Goal: Information Seeking & Learning: Find specific fact

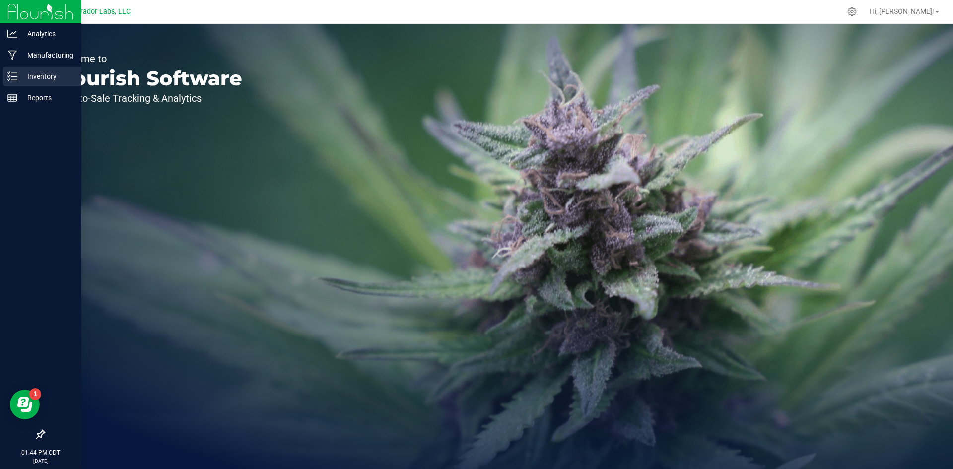
click at [25, 75] on p "Inventory" at bounding box center [47, 76] width 60 height 12
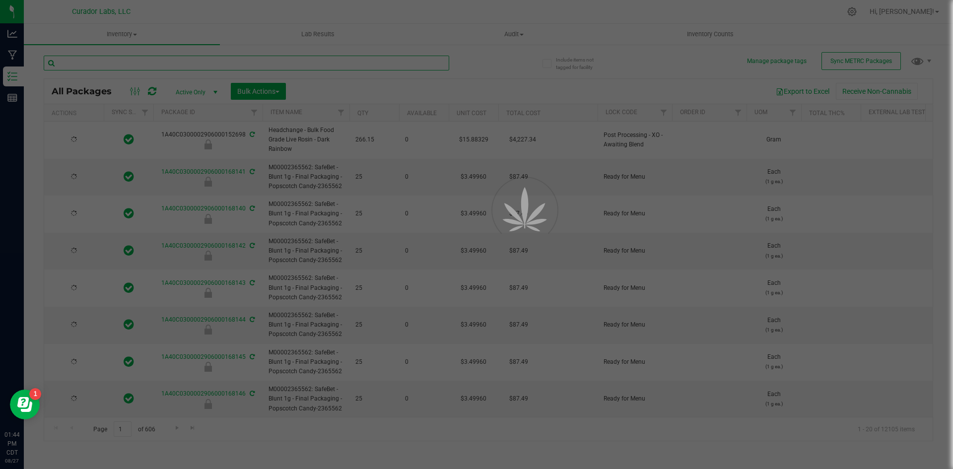
click at [88, 67] on input "text" at bounding box center [246, 63] width 405 height 15
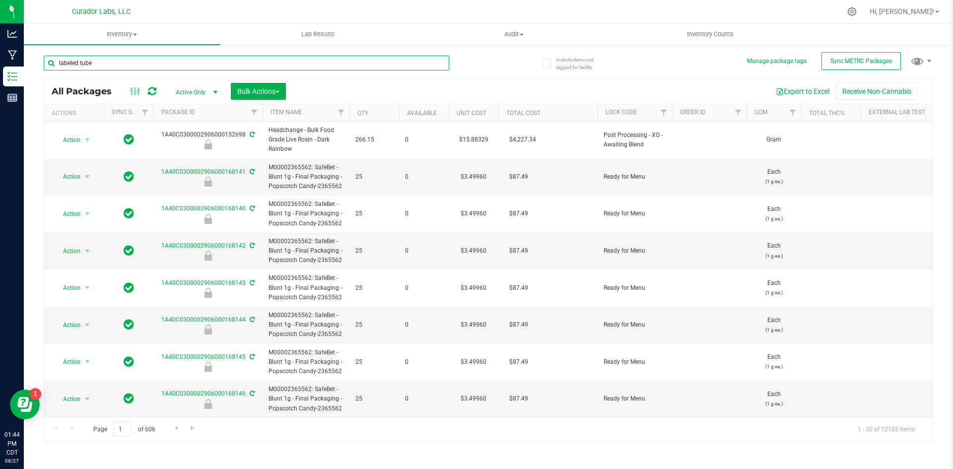
type input "labeled tube"
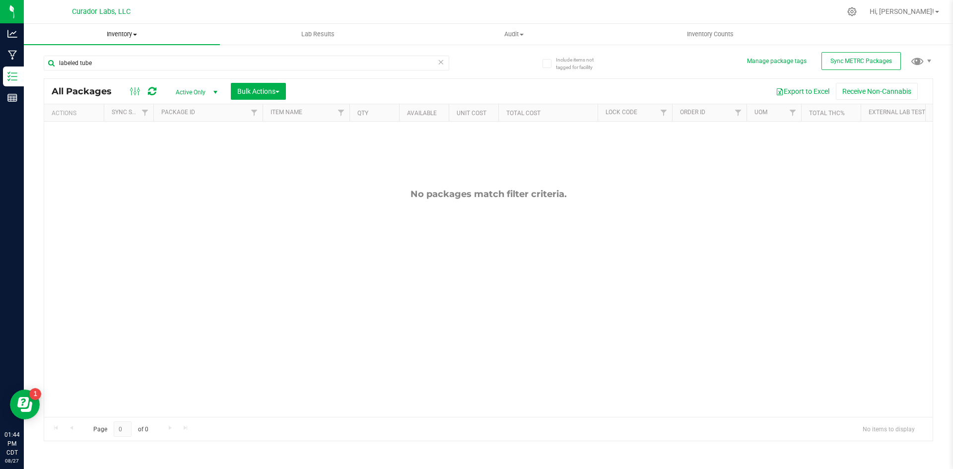
click at [124, 27] on uib-tab-heading "Inventory All packages All inventory Waste log Create inventory" at bounding box center [122, 34] width 196 height 21
click at [117, 35] on span "Inventory" at bounding box center [122, 34] width 196 height 9
click at [116, 36] on span "Inventory" at bounding box center [122, 34] width 196 height 9
click at [56, 72] on span "All inventory" at bounding box center [57, 71] width 67 height 8
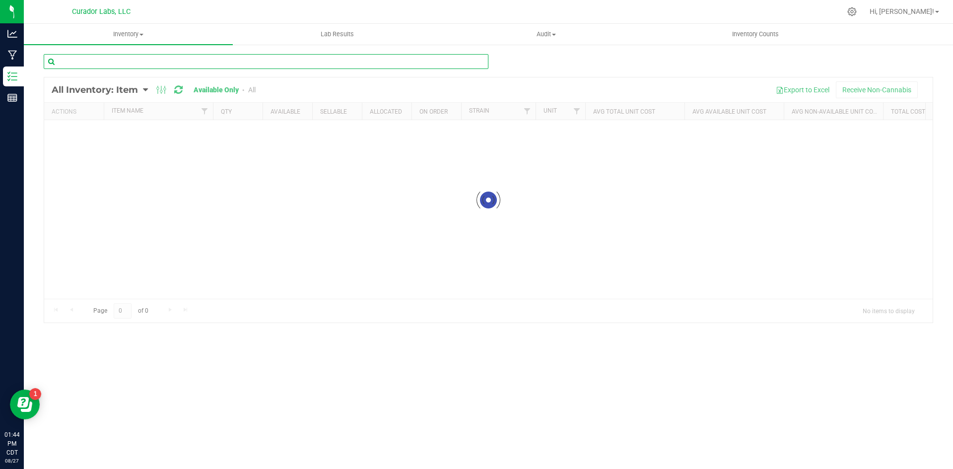
click at [87, 60] on input "text" at bounding box center [266, 61] width 445 height 15
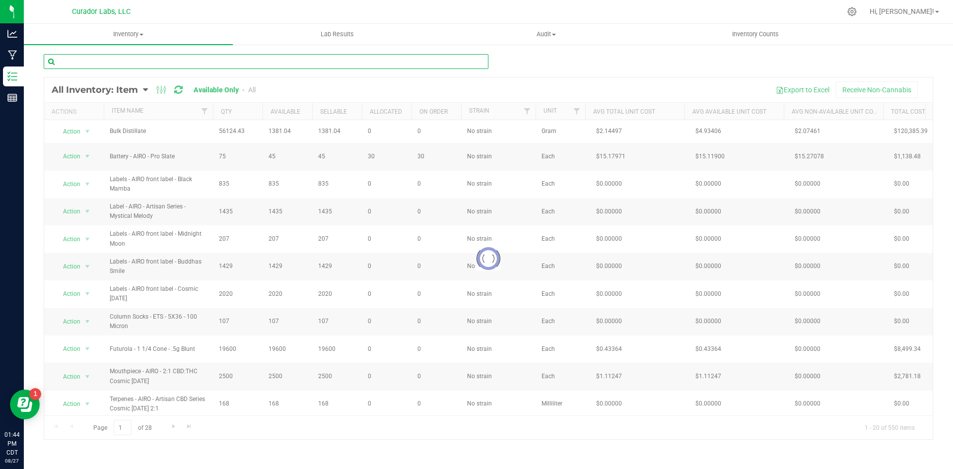
click at [96, 62] on input "text" at bounding box center [266, 61] width 445 height 15
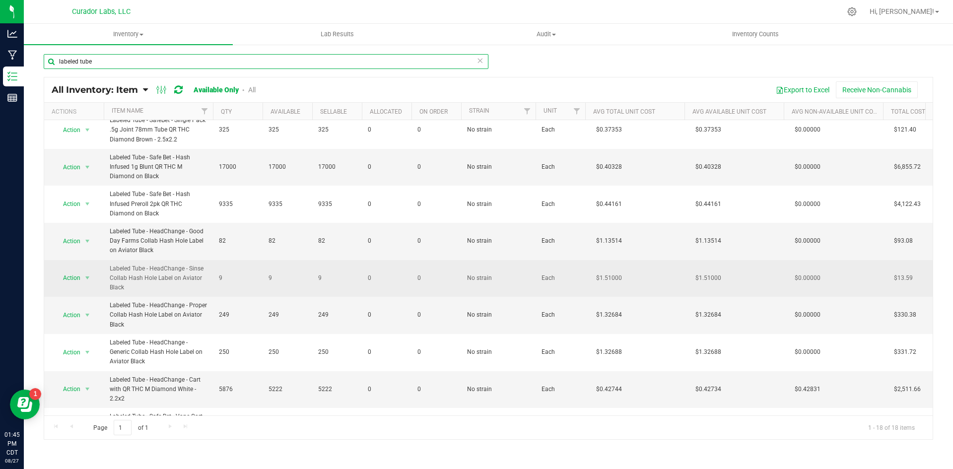
scroll to position [99, 0]
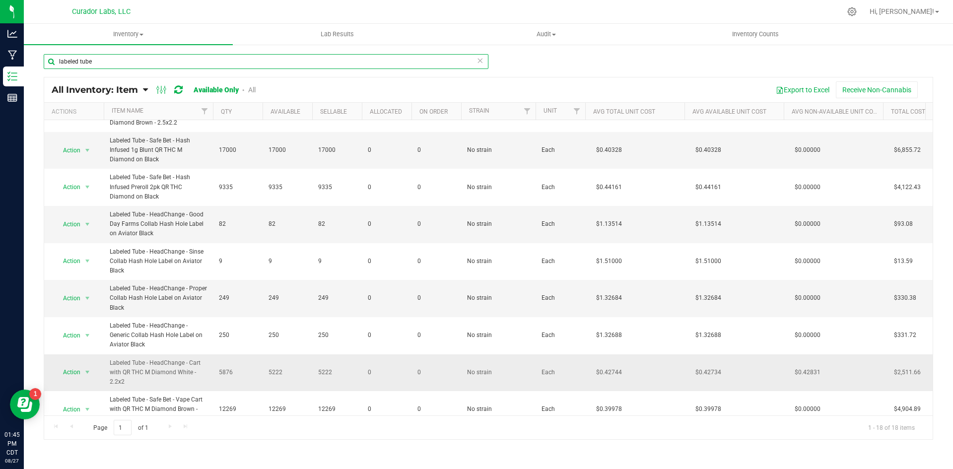
type input "labeled tube"
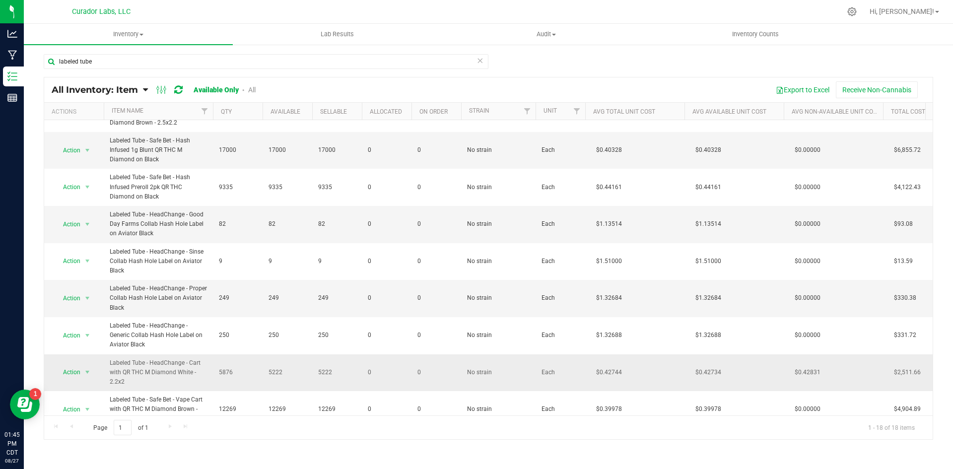
drag, startPoint x: 144, startPoint y: 383, endPoint x: 95, endPoint y: 364, distance: 52.3
copy tr "Action Adjust qty Edit lots/costs Global inventory Locate inventory Print produ…"
